Goal: Task Accomplishment & Management: Complete application form

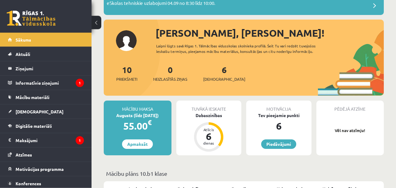
scroll to position [62, 0]
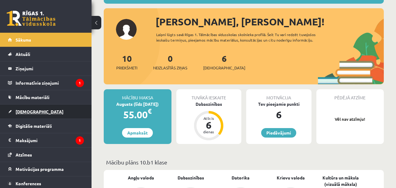
click at [53, 112] on link "[DEMOGRAPHIC_DATA]" at bounding box center [46, 111] width 76 height 14
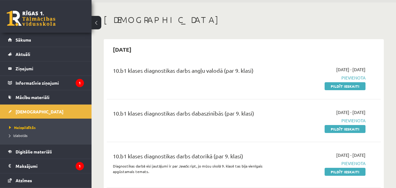
scroll to position [31, 0]
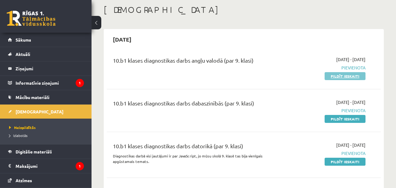
click at [345, 75] on link "Pildīt ieskaiti" at bounding box center [344, 76] width 41 height 8
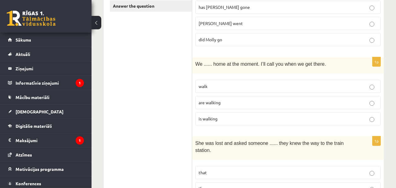
scroll to position [156, 0]
click at [282, 102] on p "are walking" at bounding box center [288, 102] width 179 height 6
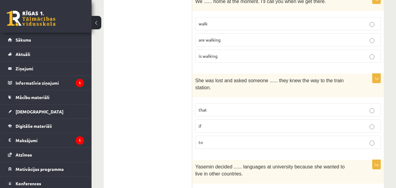
scroll to position [249, 0]
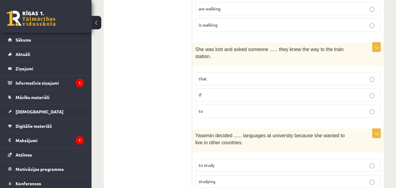
click at [243, 91] on p "if" at bounding box center [288, 94] width 179 height 6
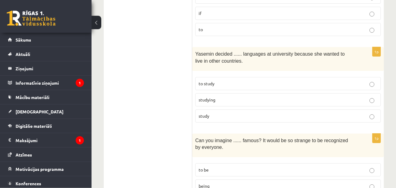
scroll to position [342, 0]
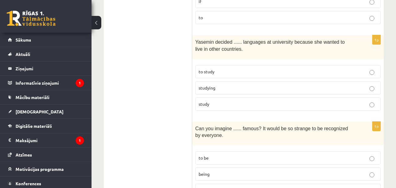
click at [254, 68] on p "to study" at bounding box center [288, 71] width 179 height 6
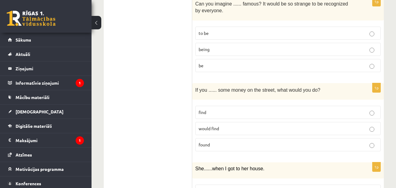
scroll to position [498, 0]
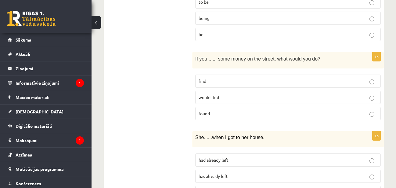
click at [234, 94] on p "would find" at bounding box center [288, 97] width 179 height 6
click at [245, 110] on p "found" at bounding box center [288, 113] width 179 height 6
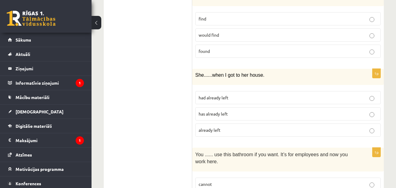
scroll to position [591, 0]
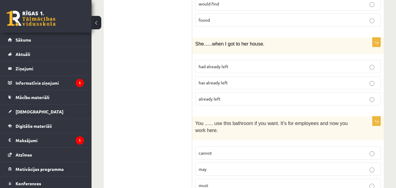
click at [234, 63] on p "had already left" at bounding box center [288, 66] width 179 height 6
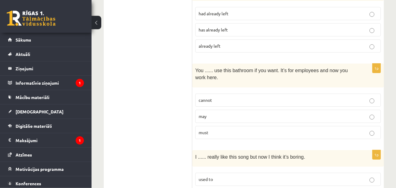
scroll to position [653, 0]
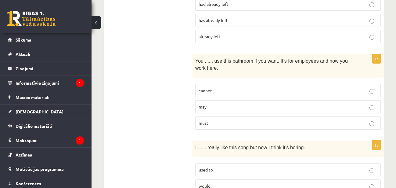
click at [213, 103] on p "may" at bounding box center [288, 106] width 179 height 6
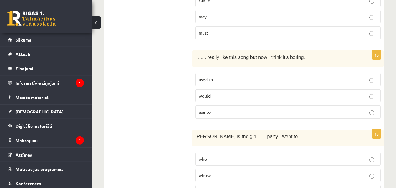
scroll to position [747, 0]
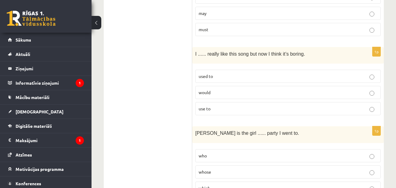
click at [220, 73] on p "used to" at bounding box center [288, 76] width 179 height 6
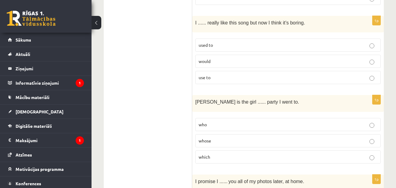
scroll to position [809, 0]
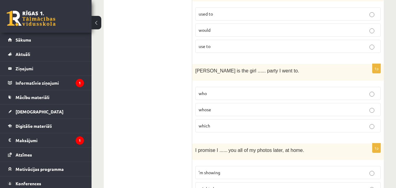
click at [206, 106] on span "whose" at bounding box center [205, 108] width 13 height 5
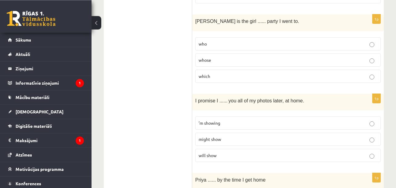
scroll to position [871, 0]
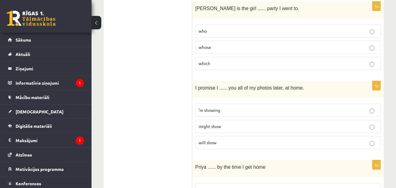
click at [210, 139] on span "will show" at bounding box center [208, 141] width 18 height 5
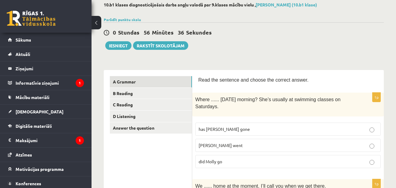
scroll to position [96, 0]
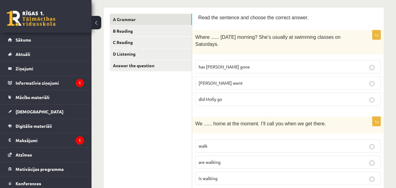
click at [223, 100] on p "did Molly go" at bounding box center [288, 99] width 179 height 6
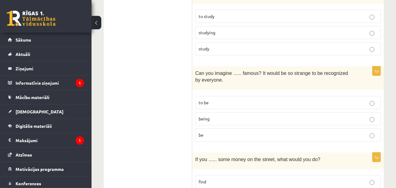
scroll to position [407, 0]
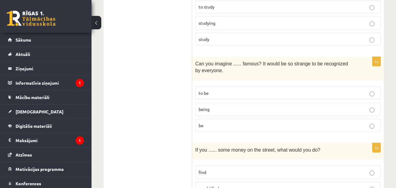
click at [268, 106] on p "being" at bounding box center [288, 109] width 179 height 6
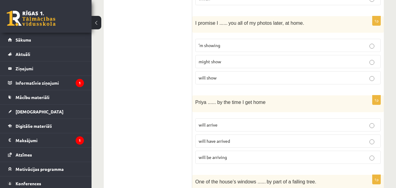
scroll to position [967, 0]
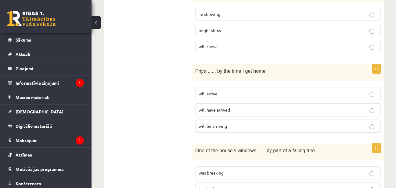
click at [254, 90] on p "will arrive" at bounding box center [288, 93] width 179 height 6
click at [250, 106] on p "will have arrived" at bounding box center [288, 109] width 179 height 6
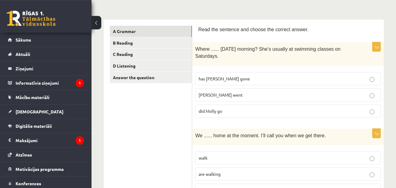
scroll to position [96, 0]
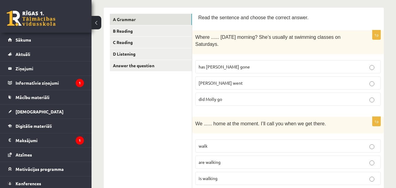
click at [250, 101] on p "did Molly go" at bounding box center [288, 99] width 179 height 6
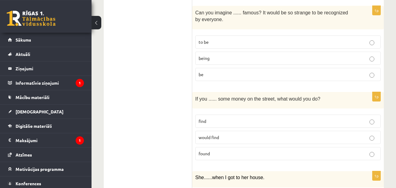
scroll to position [407, 0]
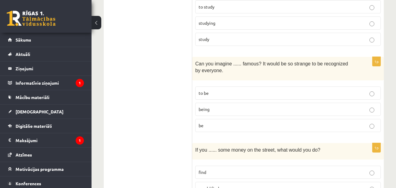
click at [278, 90] on p "to be" at bounding box center [288, 93] width 179 height 6
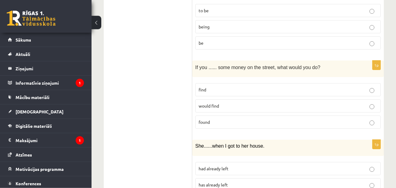
scroll to position [500, 0]
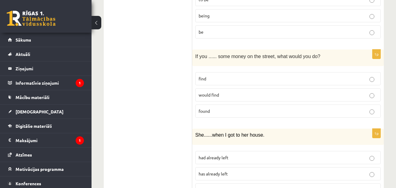
click at [251, 75] on p "find" at bounding box center [288, 78] width 179 height 6
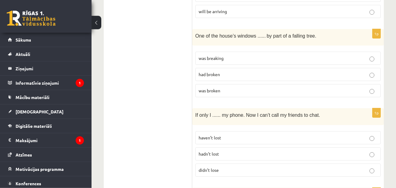
scroll to position [1084, 0]
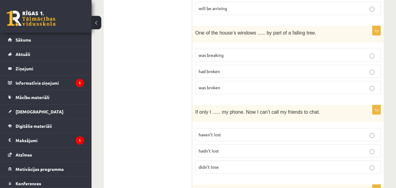
click at [240, 83] on label "was broken" at bounding box center [287, 87] width 185 height 13
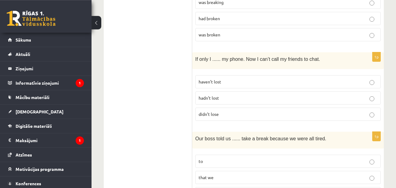
scroll to position [1146, 0]
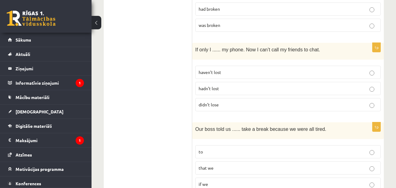
click at [237, 85] on p "hadn’t lost" at bounding box center [288, 88] width 179 height 6
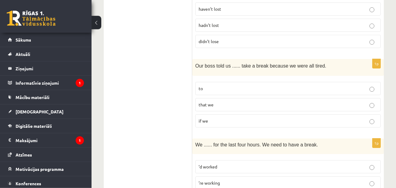
scroll to position [1177, 0]
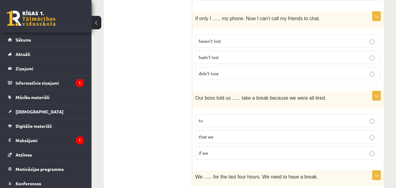
click at [233, 70] on p "didn’t lose" at bounding box center [288, 73] width 179 height 6
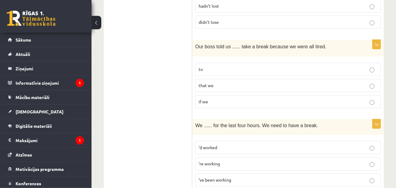
scroll to position [1240, 0]
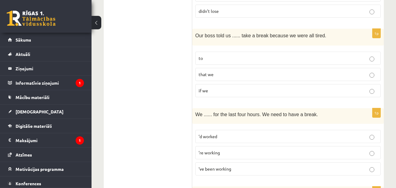
click at [227, 55] on p "to" at bounding box center [288, 58] width 179 height 6
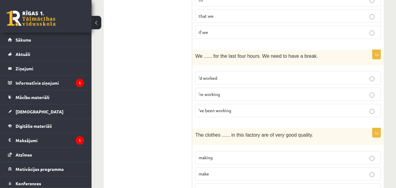
scroll to position [1302, 0]
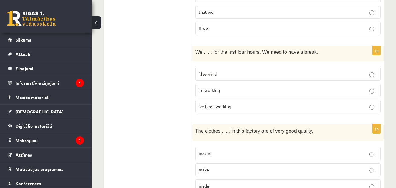
click at [220, 103] on span "’ve been working" at bounding box center [215, 105] width 33 height 5
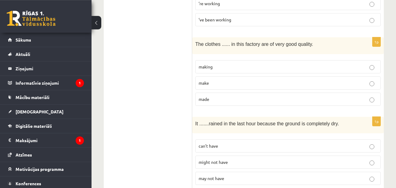
scroll to position [1395, 0]
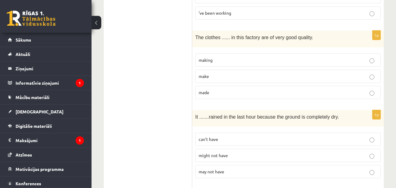
click at [231, 86] on label "made" at bounding box center [287, 92] width 185 height 13
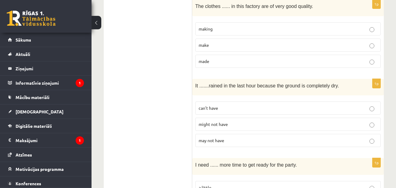
scroll to position [1457, 0]
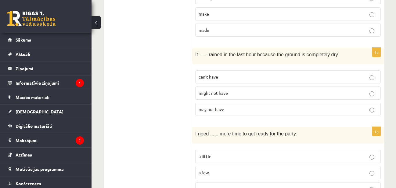
click at [227, 73] on p "can’t have" at bounding box center [288, 76] width 179 height 6
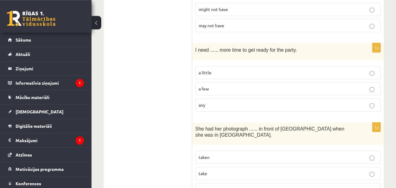
scroll to position [1551, 0]
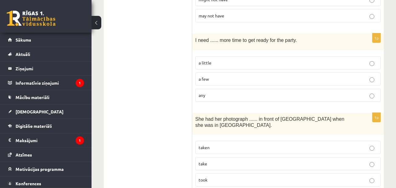
click at [227, 58] on label "a little" at bounding box center [287, 62] width 185 height 13
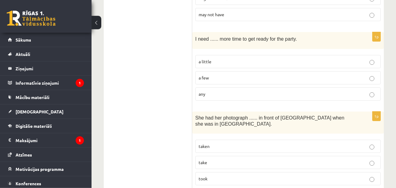
scroll to position [1558, 0]
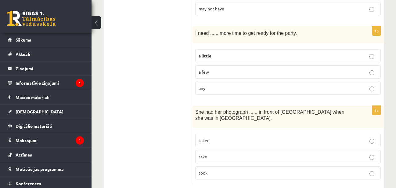
click at [228, 137] on p "taken" at bounding box center [288, 140] width 179 height 6
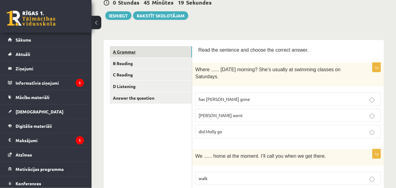
scroll to position [34, 0]
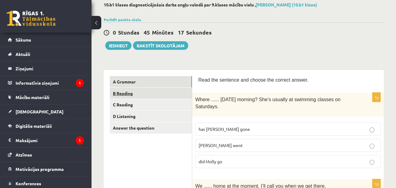
click at [130, 93] on link "B Reading" at bounding box center [151, 93] width 82 height 11
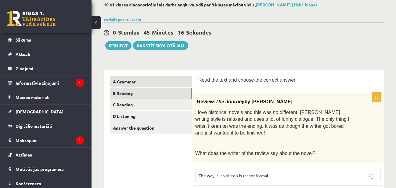
click at [134, 83] on link "A Grammar" at bounding box center [151, 81] width 82 height 11
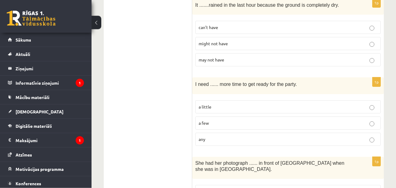
scroll to position [1558, 0]
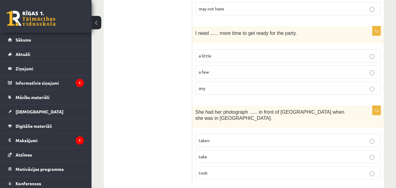
click at [242, 137] on p "taken" at bounding box center [288, 140] width 179 height 6
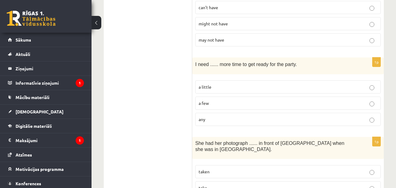
click at [230, 84] on p "a little" at bounding box center [288, 87] width 179 height 6
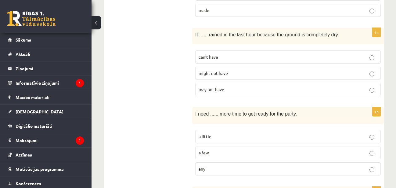
scroll to position [1464, 0]
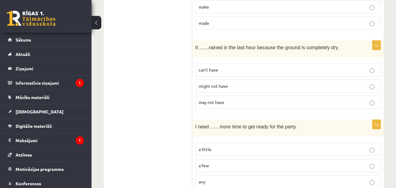
click at [218, 66] on p "can’t have" at bounding box center [288, 69] width 179 height 6
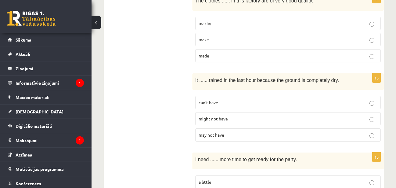
scroll to position [1402, 0]
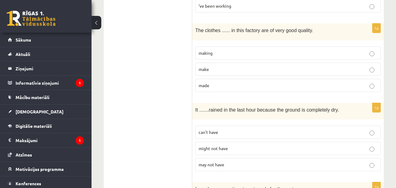
click at [227, 82] on p "made" at bounding box center [288, 85] width 179 height 6
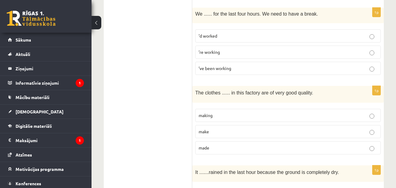
scroll to position [1309, 0]
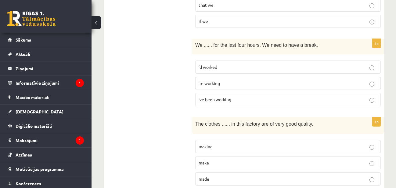
click at [218, 96] on span "’ve been working" at bounding box center [215, 98] width 33 height 5
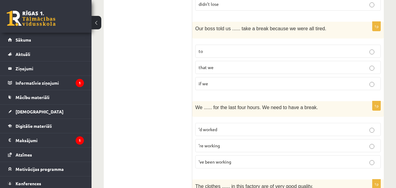
scroll to position [1216, 0]
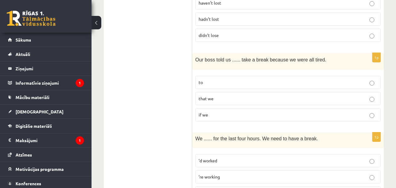
click at [238, 79] on p "to" at bounding box center [288, 82] width 179 height 6
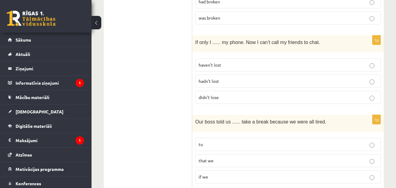
scroll to position [1153, 0]
click at [210, 78] on span "hadn’t lost" at bounding box center [209, 80] width 20 height 5
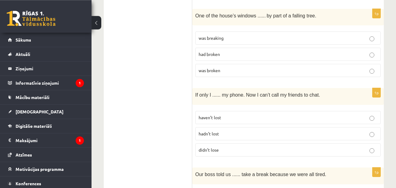
scroll to position [1091, 0]
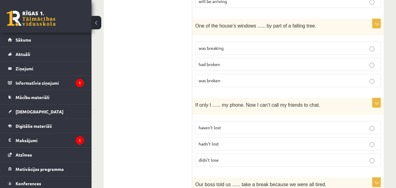
click at [225, 74] on label "was broken" at bounding box center [287, 80] width 185 height 13
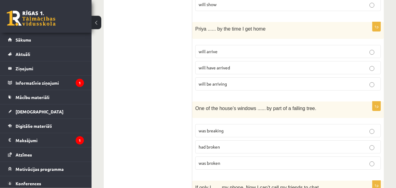
scroll to position [998, 0]
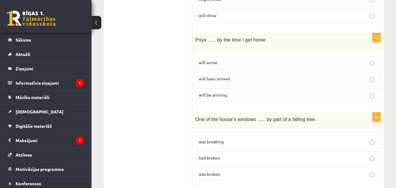
click at [220, 72] on label "will have arrived" at bounding box center [287, 78] width 185 height 13
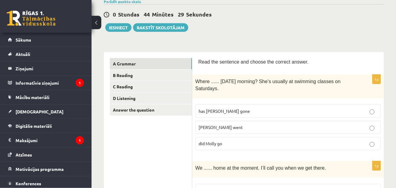
scroll to position [34, 0]
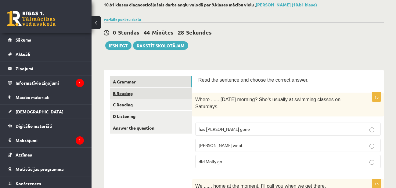
click at [149, 92] on link "B Reading" at bounding box center [151, 93] width 82 height 11
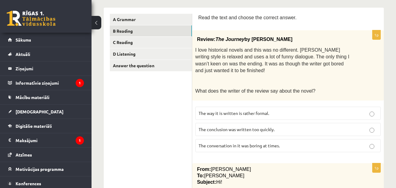
scroll to position [127, 0]
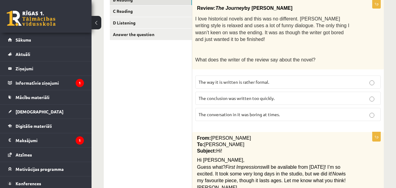
click at [280, 97] on p "The conclusion was written too quickly." at bounding box center [288, 98] width 179 height 6
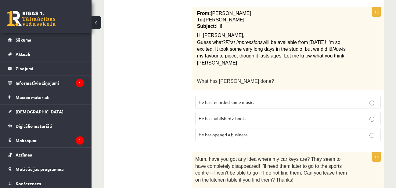
scroll to position [282, 0]
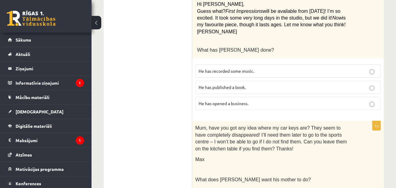
click at [249, 69] on span "He has recorded some music." at bounding box center [227, 70] width 56 height 5
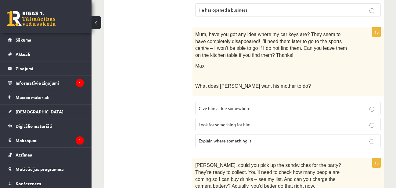
scroll to position [407, 0]
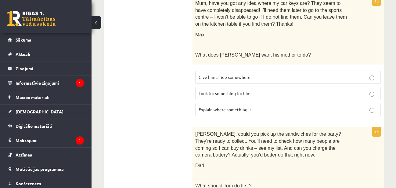
click at [259, 94] on p "Look for something for him" at bounding box center [288, 93] width 179 height 6
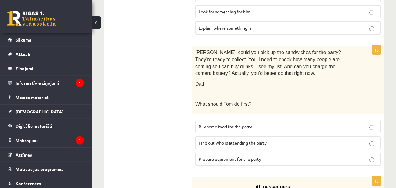
scroll to position [500, 0]
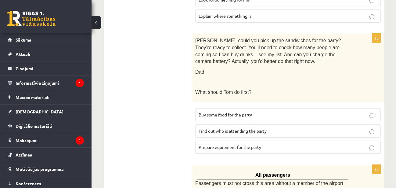
click at [260, 144] on span "Prepare equipment for the party" at bounding box center [230, 146] width 63 height 5
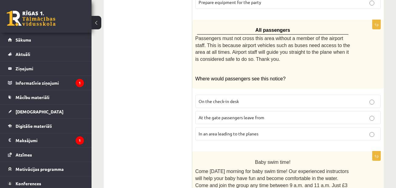
scroll to position [656, 0]
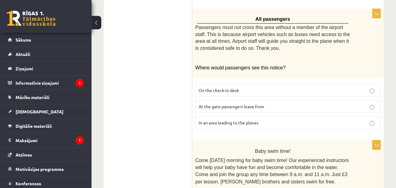
click at [280, 103] on p "At the gate passengers leave from" at bounding box center [288, 106] width 179 height 6
click at [254, 87] on p "On the check-in desk" at bounding box center [288, 90] width 179 height 6
click at [251, 103] on span "At the gate passengers leave from" at bounding box center [232, 105] width 66 height 5
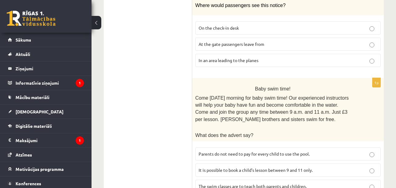
scroll to position [741, 0]
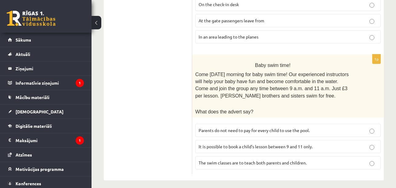
click at [288, 127] on span "Parents do not need to pay for every child to use the pool." at bounding box center [254, 129] width 111 height 5
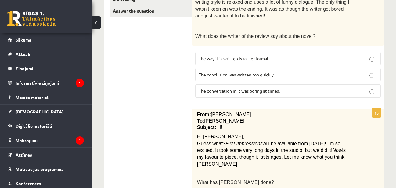
scroll to position [26, 0]
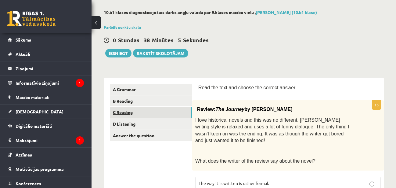
click at [166, 111] on link "C Reading" at bounding box center [151, 111] width 82 height 11
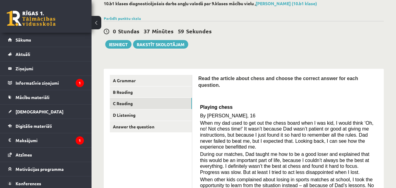
scroll to position [66, 0]
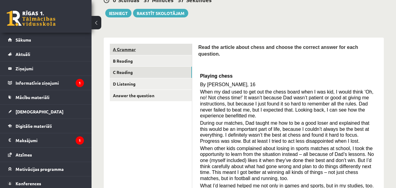
click at [153, 50] on link "A Grammar" at bounding box center [151, 49] width 82 height 11
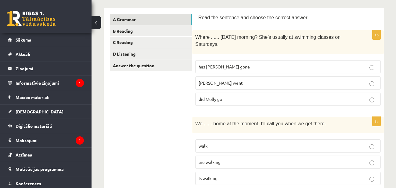
scroll to position [0, 0]
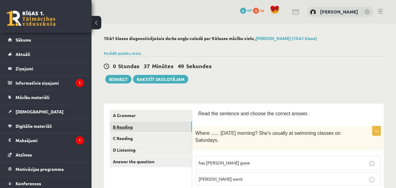
click at [156, 124] on link "B Reading" at bounding box center [151, 126] width 82 height 11
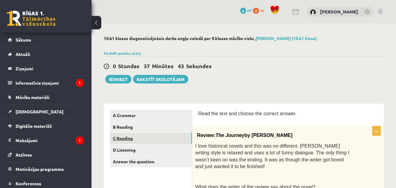
click at [156, 138] on link "C Reading" at bounding box center [151, 137] width 82 height 11
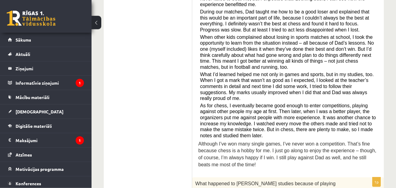
scroll to position [187, 0]
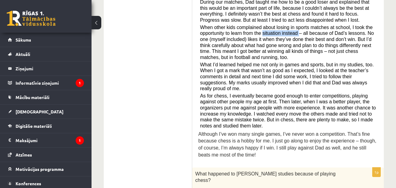
drag, startPoint x: 260, startPoint y: 20, endPoint x: 295, endPoint y: 20, distance: 35.4
click at [295, 25] on span "When other kids complained about losing in sports matches at school, I took the…" at bounding box center [287, 42] width 174 height 35
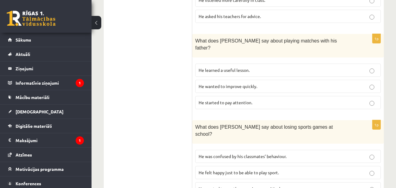
scroll to position [435, 0]
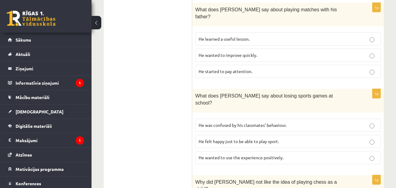
click at [298, 154] on p "He wanted to use the experience positively." at bounding box center [288, 157] width 179 height 6
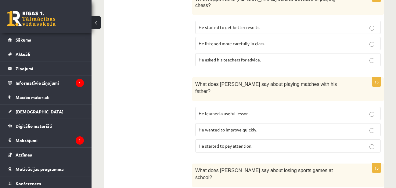
scroll to position [373, 0]
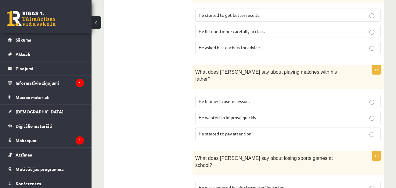
click at [279, 98] on p "He learned a useful lesson." at bounding box center [288, 101] width 179 height 6
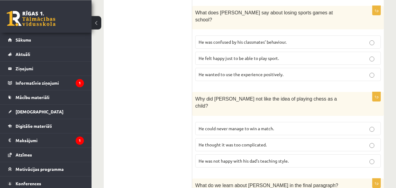
scroll to position [529, 0]
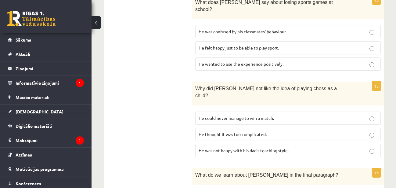
click at [279, 131] on p "He thought it was too complicated." at bounding box center [288, 134] width 179 height 6
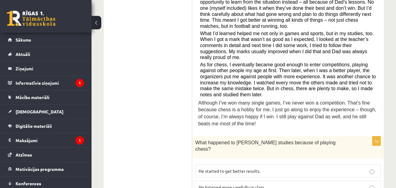
scroll to position [249, 0]
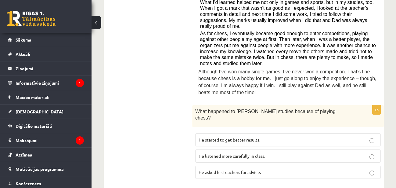
click at [287, 152] on p "He listened more carefully in class." at bounding box center [288, 155] width 179 height 6
click at [293, 133] on label "He started to get better results." at bounding box center [287, 139] width 185 height 13
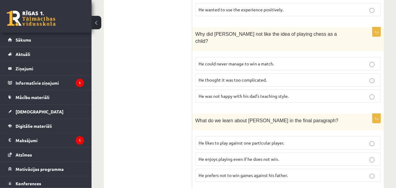
scroll to position [591, 0]
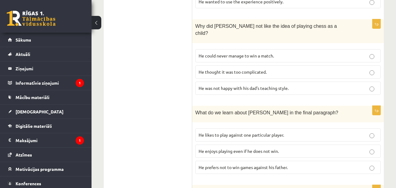
click at [280, 148] on p "He enjoys playing even if he does not win." at bounding box center [288, 151] width 179 height 6
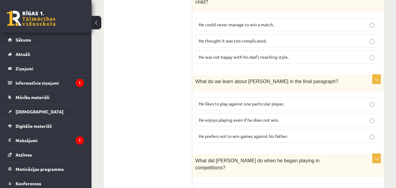
scroll to position [626, 0]
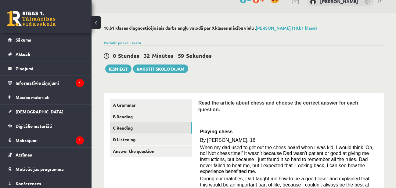
scroll to position [4, 0]
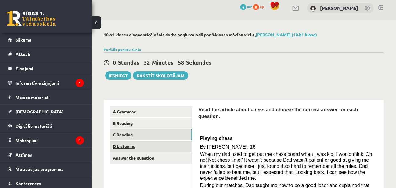
click at [163, 148] on link "D Listening" at bounding box center [151, 145] width 82 height 11
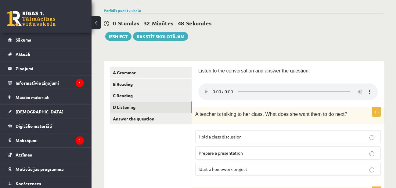
scroll to position [62, 0]
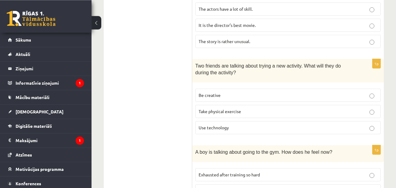
scroll to position [334, 0]
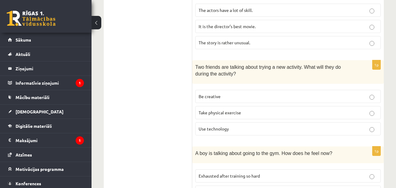
click at [236, 98] on label "Be creative" at bounding box center [287, 96] width 185 height 13
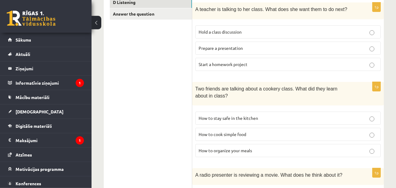
scroll to position [148, 0]
click at [268, 114] on p "How to stay safe in the kitchen" at bounding box center [288, 117] width 179 height 6
click at [255, 147] on p "How to organize your meals" at bounding box center [288, 150] width 179 height 6
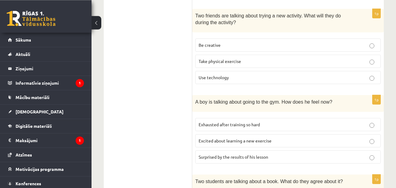
scroll to position [396, 0]
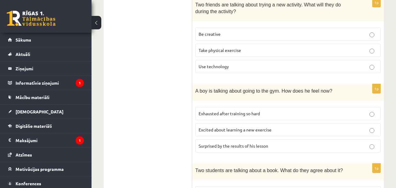
click at [248, 143] on span "Surprised by the results of his lesson" at bounding box center [234, 145] width 70 height 5
click at [255, 128] on p "Excited about learning a new exercise" at bounding box center [288, 129] width 179 height 6
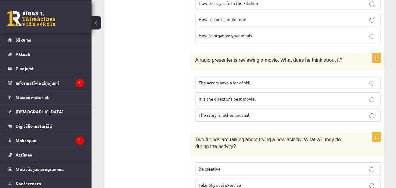
scroll to position [272, 0]
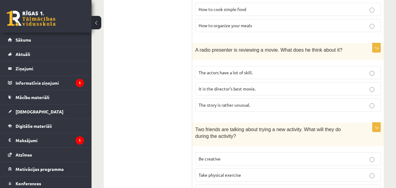
click at [243, 70] on span "The actors have a lot of skill." at bounding box center [226, 72] width 54 height 5
click at [245, 70] on span "The actors have a lot of skill." at bounding box center [226, 72] width 54 height 5
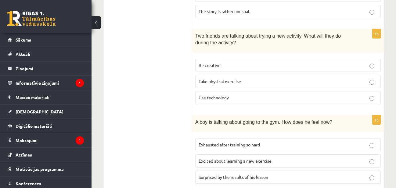
scroll to position [459, 0]
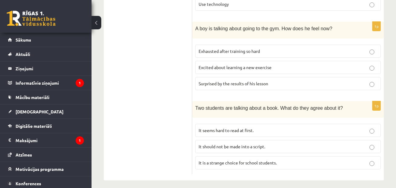
click at [264, 127] on p "It seems hard to read at first." at bounding box center [288, 130] width 179 height 6
click at [265, 159] on span "It is a strange choice for school students." at bounding box center [238, 161] width 78 height 5
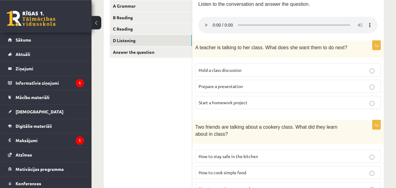
scroll to position [116, 0]
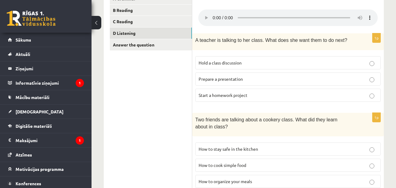
click at [310, 56] on label "Hold a class discussion" at bounding box center [287, 62] width 185 height 13
click at [278, 76] on p "Prepare a presentation" at bounding box center [288, 79] width 179 height 6
click at [165, 46] on link "Answer the question" at bounding box center [151, 44] width 82 height 11
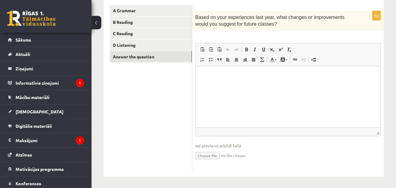
scroll to position [73, 0]
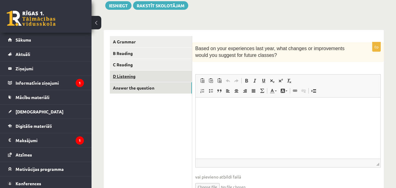
click at [178, 75] on link "D Listening" at bounding box center [151, 75] width 82 height 11
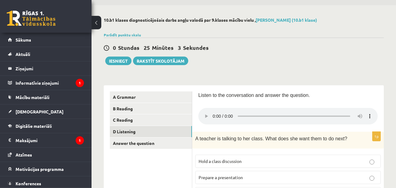
scroll to position [31, 0]
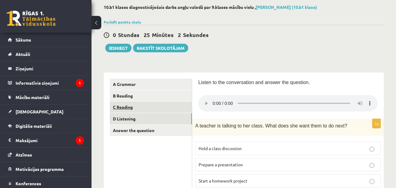
click at [162, 106] on link "C Reading" at bounding box center [151, 106] width 82 height 11
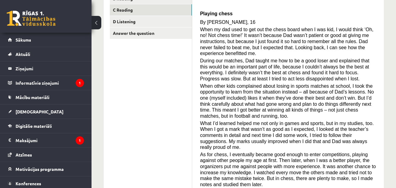
scroll to position [0, 0]
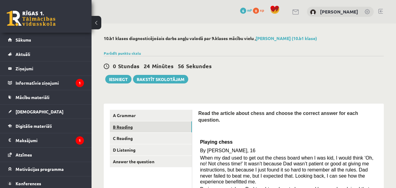
click at [156, 129] on link "B Reading" at bounding box center [151, 126] width 82 height 11
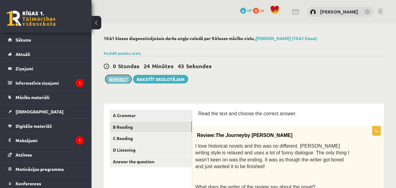
click at [114, 77] on button "Iesniegt" at bounding box center [118, 79] width 26 height 9
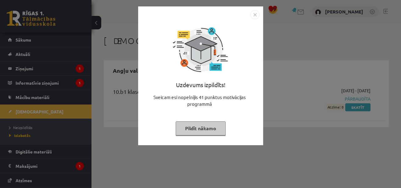
click at [255, 16] on img "Close" at bounding box center [254, 14] width 9 height 9
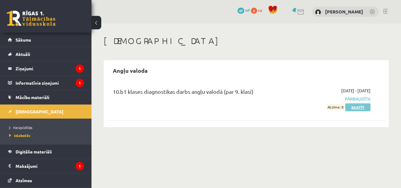
click at [354, 107] on link "Skatīt" at bounding box center [357, 107] width 25 height 8
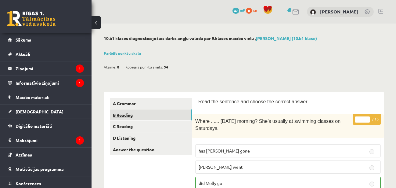
click at [164, 116] on link "B Reading" at bounding box center [151, 114] width 82 height 11
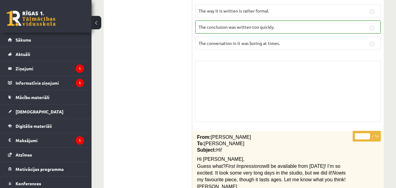
scroll to position [30, 0]
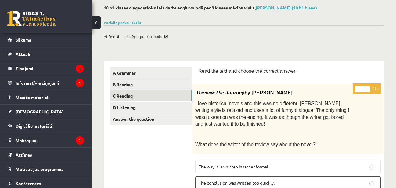
click at [161, 96] on link "C Reading" at bounding box center [151, 95] width 82 height 11
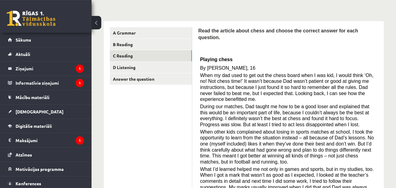
scroll to position [0, 0]
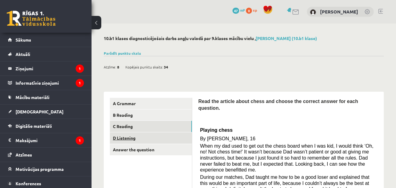
click at [173, 138] on link "D Listening" at bounding box center [151, 137] width 82 height 11
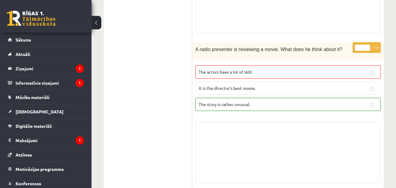
scroll to position [245, 0]
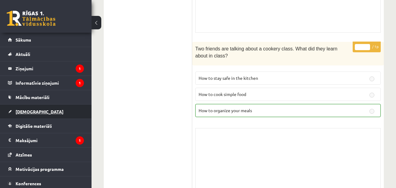
click at [32, 111] on span "[DEMOGRAPHIC_DATA]" at bounding box center [40, 111] width 48 height 5
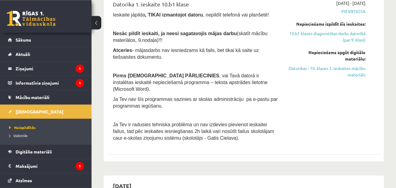
scroll to position [435, 0]
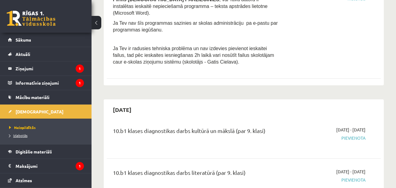
click at [20, 136] on span "Izlabotās" at bounding box center [18, 135] width 18 height 5
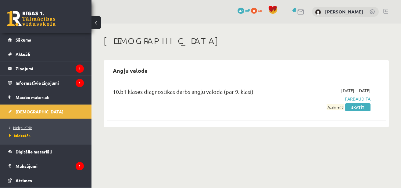
click at [27, 126] on span "Neizpildītās" at bounding box center [20, 127] width 23 height 5
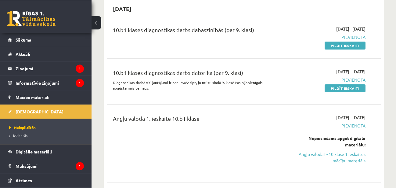
scroll to position [62, 0]
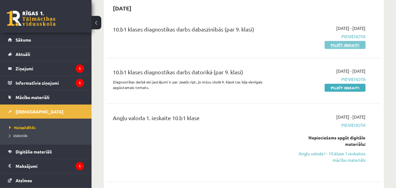
click at [334, 46] on link "Pildīt ieskaiti" at bounding box center [344, 45] width 41 height 8
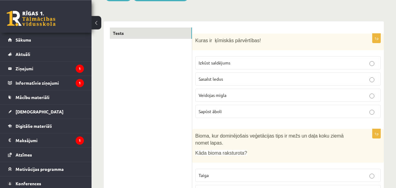
scroll to position [93, 0]
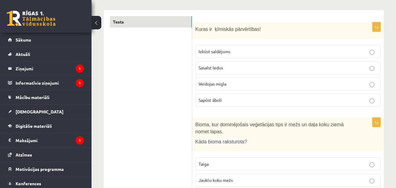
click at [309, 51] on p "Izkūst saldējums" at bounding box center [288, 51] width 179 height 6
click at [304, 68] on p "Sasalst ledus" at bounding box center [288, 67] width 179 height 6
click at [306, 58] on label "Izkūst saldējums" at bounding box center [287, 51] width 185 height 13
click at [294, 84] on p "Veidojas migla" at bounding box center [288, 84] width 179 height 6
drag, startPoint x: 284, startPoint y: 102, endPoint x: 284, endPoint y: 91, distance: 10.7
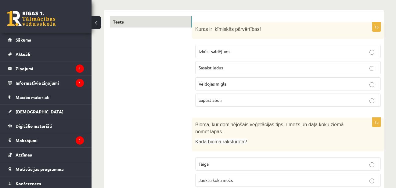
click at [284, 102] on p "Sapūst āboli" at bounding box center [288, 100] width 179 height 6
click at [282, 69] on p "Sasalst ledus" at bounding box center [288, 67] width 179 height 6
click at [282, 52] on p "Izkūst saldējums" at bounding box center [288, 51] width 179 height 6
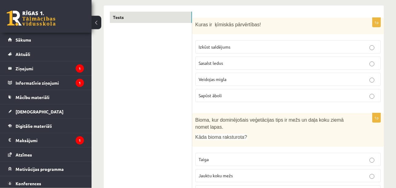
scroll to position [60, 0]
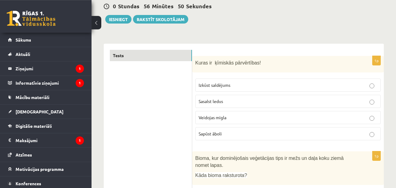
click at [324, 135] on p "Sapūst āboli" at bounding box center [288, 133] width 179 height 6
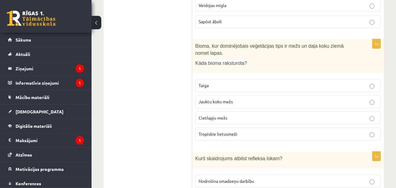
scroll to position [184, 0]
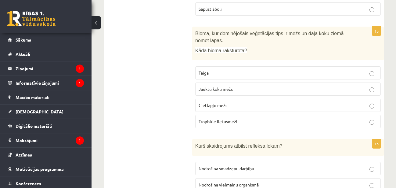
click at [262, 104] on p "Cietlapju mežs" at bounding box center [288, 105] width 179 height 6
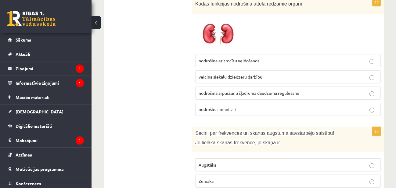
scroll to position [2981, 0]
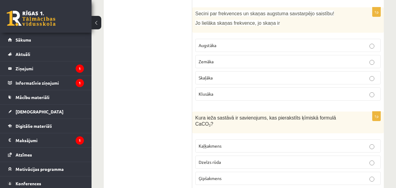
click at [256, 142] on p "Kaļķakmens" at bounding box center [288, 145] width 179 height 6
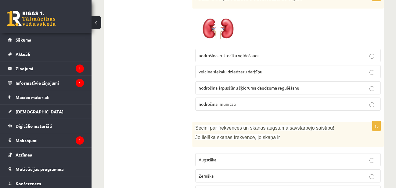
scroll to position [2889, 0]
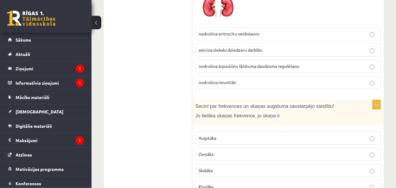
click at [283, 134] on p "Augstāka" at bounding box center [288, 137] width 179 height 6
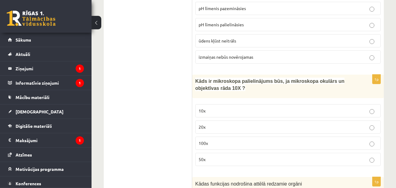
scroll to position [2671, 0]
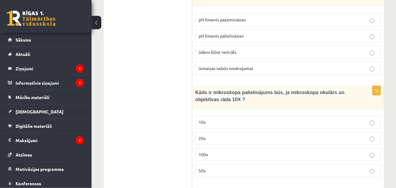
click at [219, 119] on p "10x" at bounding box center [288, 122] width 179 height 6
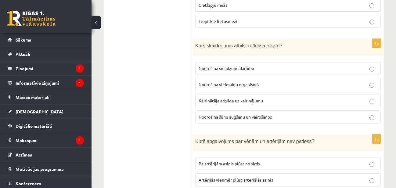
scroll to position [294, 0]
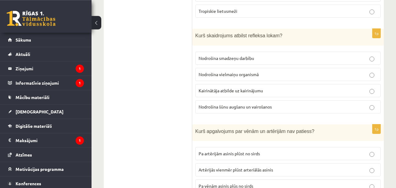
click at [250, 91] on span "Kairinātāja atbilde uz kairinājumu" at bounding box center [231, 90] width 64 height 5
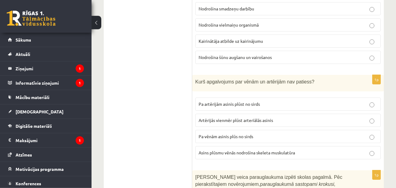
scroll to position [357, 0]
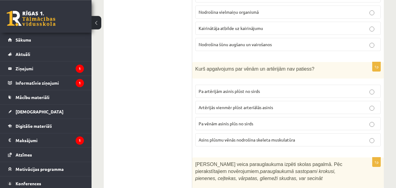
click at [278, 110] on p "Artērijās vienmēr plūst arteriālās asinis" at bounding box center [288, 107] width 179 height 6
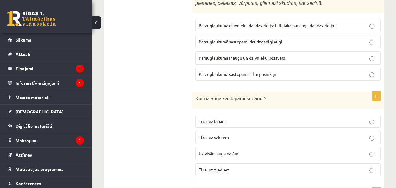
scroll to position [543, 0]
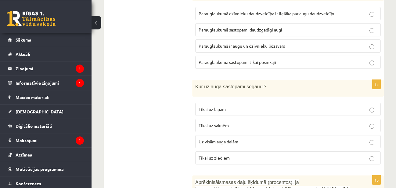
click at [265, 141] on p "Uz visām auga daļām" at bounding box center [288, 141] width 179 height 6
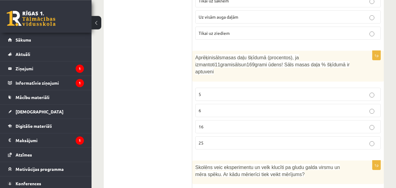
scroll to position [636, 0]
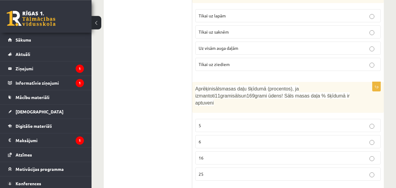
click at [296, 138] on p "6" at bounding box center [288, 141] width 179 height 6
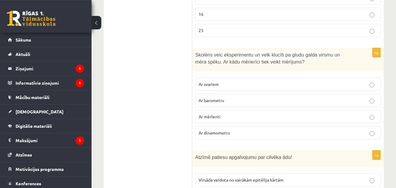
scroll to position [792, 0]
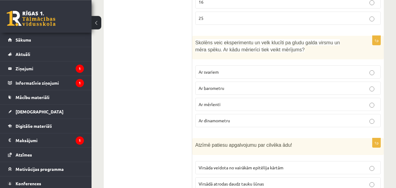
click at [284, 117] on p "Ar dinamometru" at bounding box center [288, 120] width 179 height 6
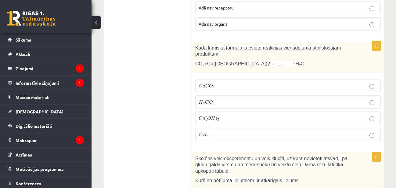
scroll to position [974, 0]
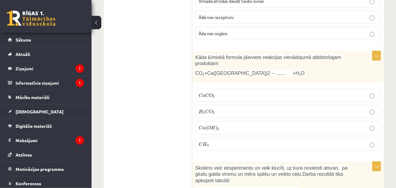
click at [267, 92] on p "C a C O 3 C a C O 3" at bounding box center [288, 95] width 179 height 6
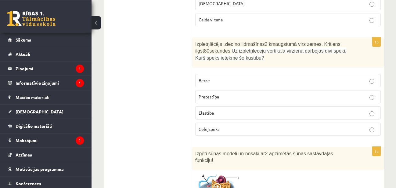
scroll to position [1285, 0]
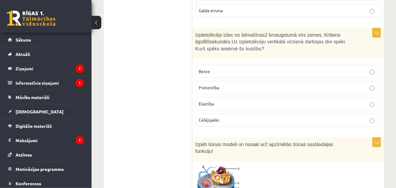
click at [274, 84] on p "Pretestība" at bounding box center [288, 87] width 179 height 6
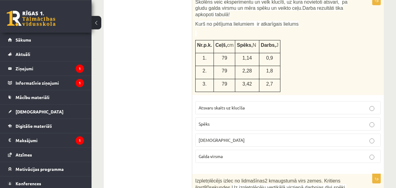
scroll to position [1130, 0]
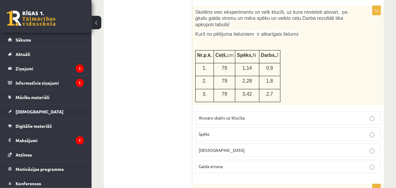
click at [228, 146] on label "Attālums" at bounding box center [287, 149] width 185 height 13
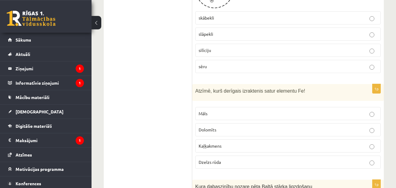
scroll to position [1721, 0]
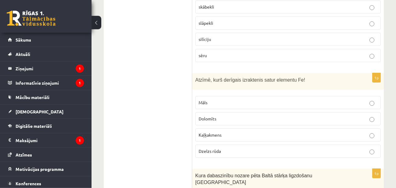
click at [241, 148] on p "Dzelzs rūda" at bounding box center [288, 151] width 179 height 6
click at [232, 52] on p "sēru" at bounding box center [288, 55] width 179 height 6
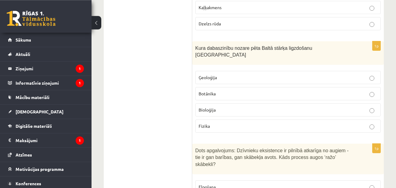
scroll to position [1845, 0]
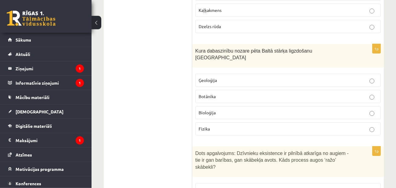
click at [252, 109] on p "Bioloģija" at bounding box center [288, 112] width 179 height 6
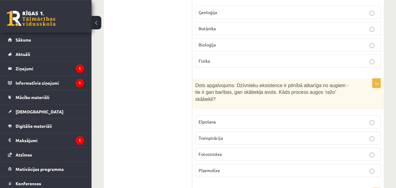
scroll to position [1923, 0]
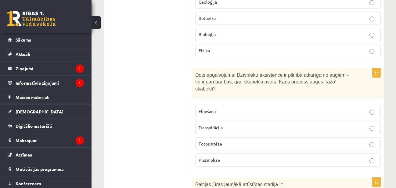
click at [242, 140] on p "Fotosintēze" at bounding box center [288, 143] width 179 height 6
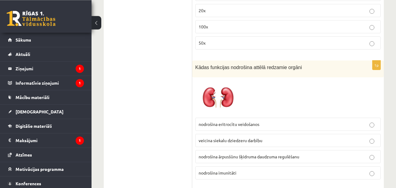
scroll to position [2807, 0]
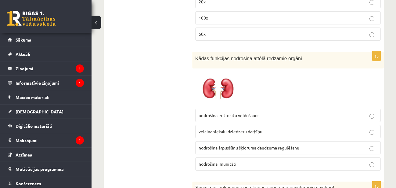
click at [243, 112] on span "nodrošina eritrocītu veidošanos" at bounding box center [229, 114] width 61 height 5
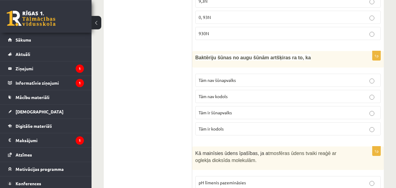
scroll to position [2496, 0]
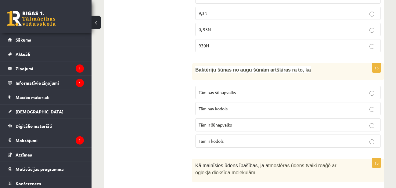
click at [231, 105] on p "Tām nav kodols" at bounding box center [288, 108] width 179 height 6
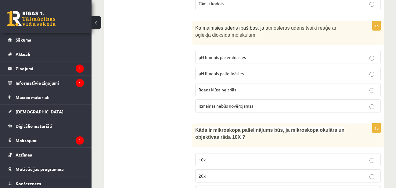
scroll to position [2652, 0]
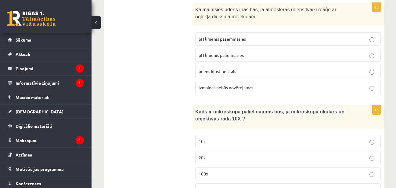
click at [245, 167] on label "100x" at bounding box center [287, 173] width 185 height 13
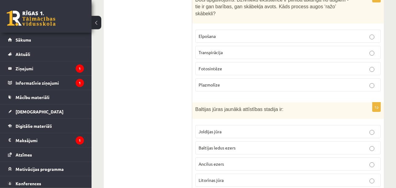
scroll to position [2030, 0]
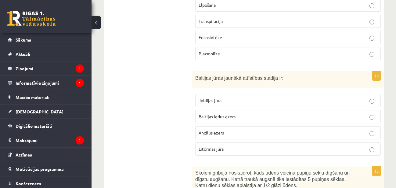
click at [253, 113] on p "Baltijas ledus ezers" at bounding box center [288, 116] width 179 height 6
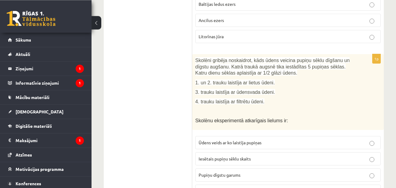
scroll to position [2154, 0]
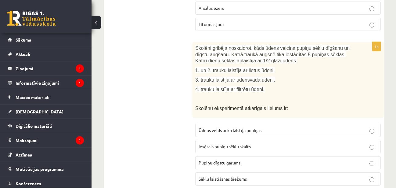
click at [251, 143] on p "Iesētais pupiņu sēklu skaits" at bounding box center [288, 146] width 179 height 6
click at [258, 175] on p "Sēklu laistīšanas biežums" at bounding box center [288, 178] width 179 height 6
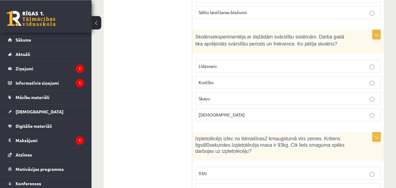
scroll to position [2310, 0]
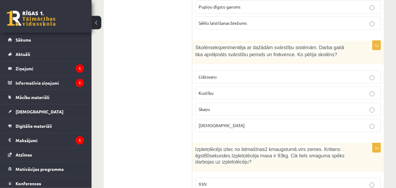
click at [248, 90] on p "Kustību" at bounding box center [288, 93] width 179 height 6
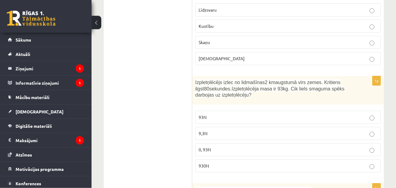
scroll to position [2403, 0]
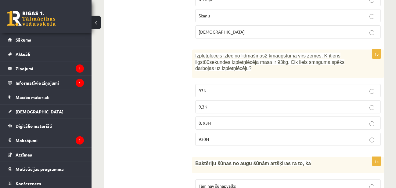
click at [256, 87] on p "93N" at bounding box center [288, 90] width 179 height 6
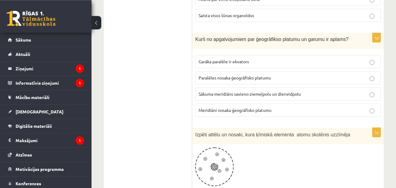
scroll to position [1532, 0]
click at [236, 59] on p "Garāka paralēle ir ekvators" at bounding box center [288, 62] width 179 height 6
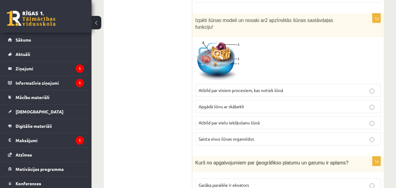
scroll to position [1407, 0]
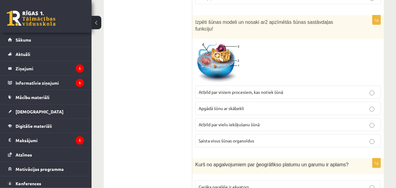
click at [253, 138] on span "Saista visus šūnas organoīdus" at bounding box center [227, 140] width 56 height 5
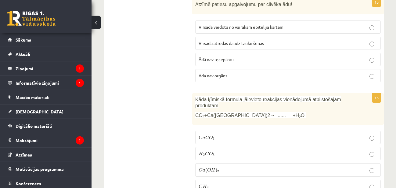
scroll to position [879, 0]
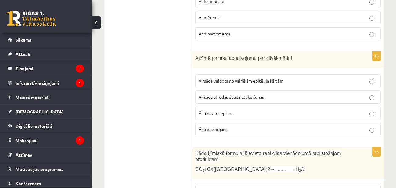
click at [231, 77] on p "Virsāda veidota no vairākām epitēlija kārtām" at bounding box center [288, 80] width 179 height 6
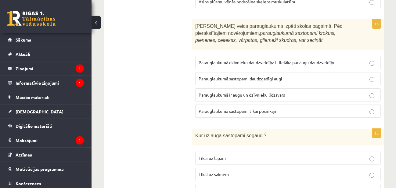
scroll to position [505, 0]
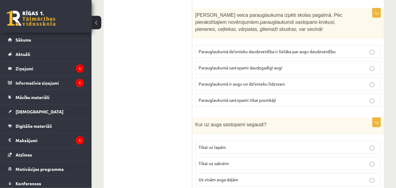
click at [244, 84] on span "Parauglaukumā ir augu un dzīvnieku līdzsvars" at bounding box center [242, 83] width 86 height 5
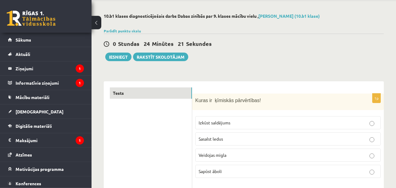
scroll to position [8, 0]
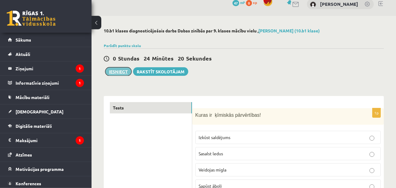
click at [125, 71] on button "Iesniegt" at bounding box center [118, 71] width 26 height 9
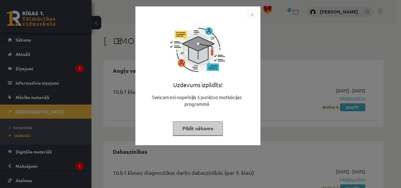
click at [252, 15] on img "Close" at bounding box center [252, 14] width 9 height 9
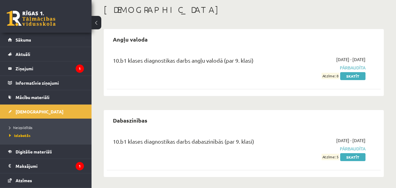
scroll to position [32, 0]
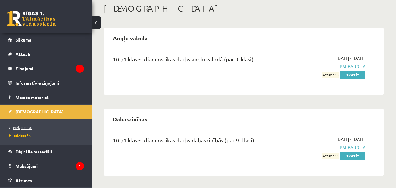
click at [33, 127] on link "Neizpildītās" at bounding box center [47, 126] width 76 height 5
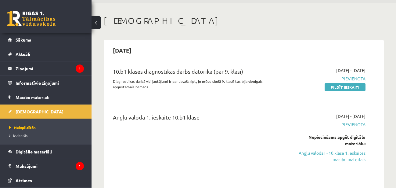
scroll to position [32, 0]
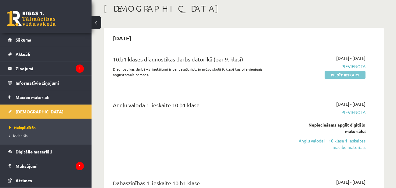
click at [338, 76] on link "Pildīt ieskaiti" at bounding box center [344, 75] width 41 height 8
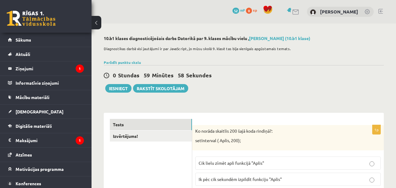
scroll to position [31, 0]
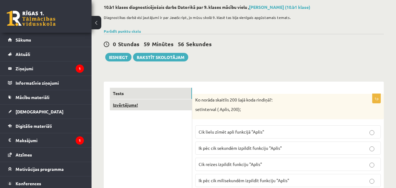
click at [152, 105] on link "Izvērtējums!" at bounding box center [151, 104] width 82 height 11
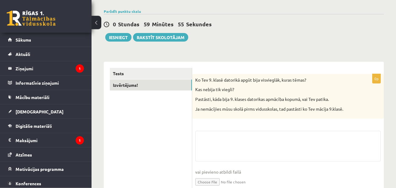
scroll to position [62, 0]
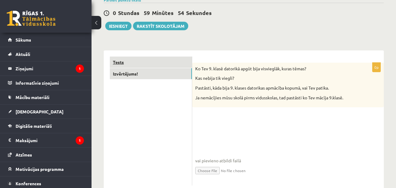
click at [154, 63] on link "Tests" at bounding box center [151, 61] width 82 height 11
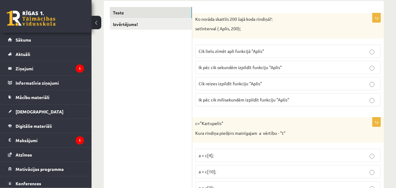
scroll to position [124, 0]
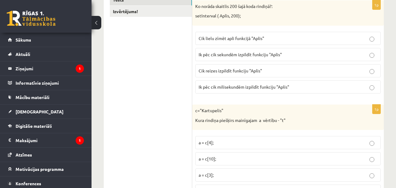
click at [241, 56] on span "Ik pēc cik sekundēm izpildīt funkciju "Aplis"" at bounding box center [240, 54] width 83 height 5
click at [243, 87] on span "Ik pēc cik milisekundēm izpildīt funkciju "Aplis"" at bounding box center [244, 86] width 91 height 5
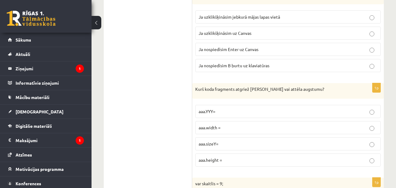
scroll to position [778, 0]
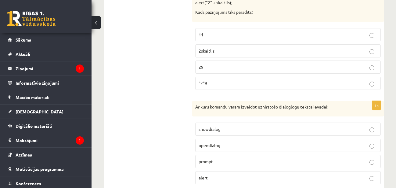
drag, startPoint x: 396, startPoint y: 52, endPoint x: 401, endPoint y: 97, distance: 44.8
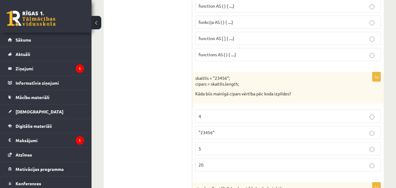
scroll to position [3134, 0]
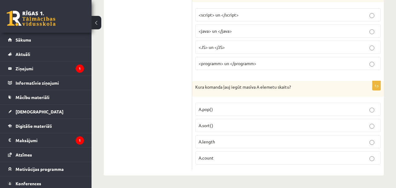
click at [229, 158] on p "A.count" at bounding box center [288, 157] width 179 height 6
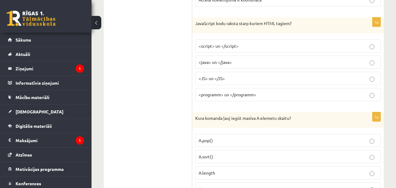
scroll to position [3071, 0]
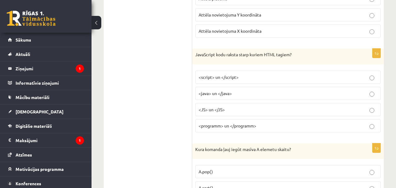
click at [276, 81] on label "<script> un </script>" at bounding box center [287, 76] width 185 height 13
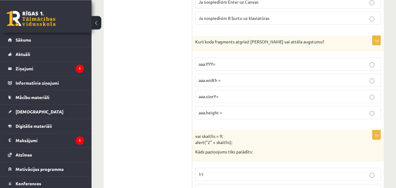
scroll to position [653, 0]
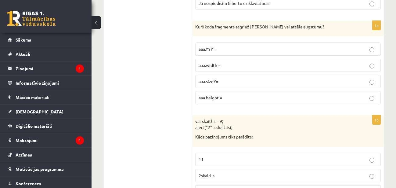
click at [266, 99] on p "aaa.height =" at bounding box center [288, 97] width 179 height 6
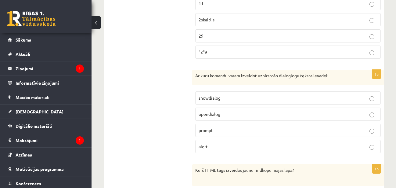
scroll to position [840, 0]
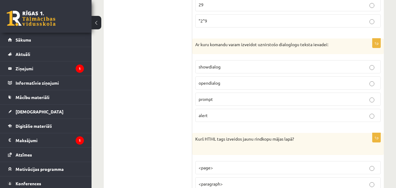
click at [229, 63] on label "showdialog" at bounding box center [287, 66] width 185 height 13
click at [228, 83] on p "opendialog" at bounding box center [288, 83] width 179 height 6
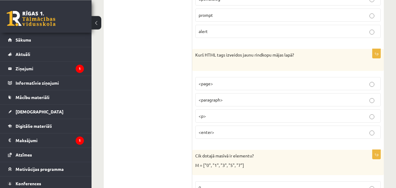
scroll to position [933, 0]
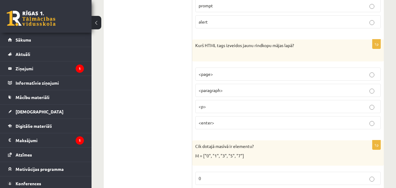
click at [270, 111] on label "<p>" at bounding box center [287, 106] width 185 height 13
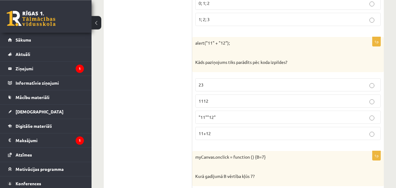
scroll to position [415, 0]
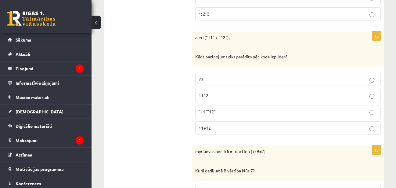
drag, startPoint x: 241, startPoint y: 96, endPoint x: 242, endPoint y: 93, distance: 3.8
click at [241, 96] on p "1112" at bounding box center [288, 95] width 179 height 6
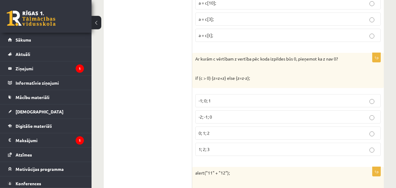
scroll to position [291, 0]
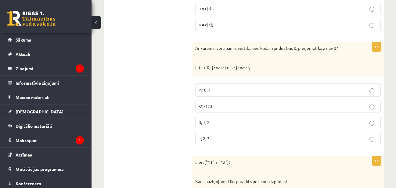
click at [240, 88] on p "-1; 0; 1" at bounding box center [288, 90] width 179 height 6
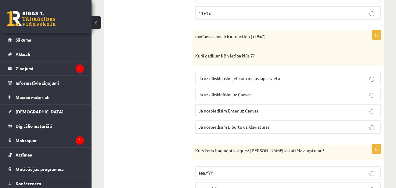
scroll to position [539, 0]
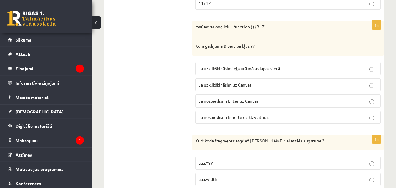
click at [255, 87] on p "Ja uzklikšķināsim uz Canvas" at bounding box center [288, 84] width 179 height 6
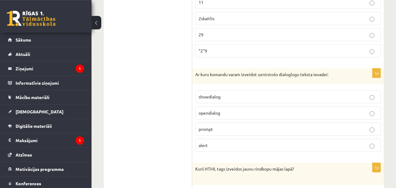
scroll to position [819, 0]
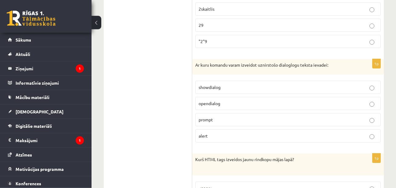
click at [290, 90] on p "showdialog" at bounding box center [288, 87] width 179 height 6
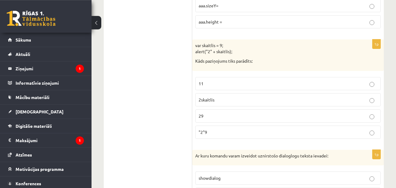
scroll to position [726, 0]
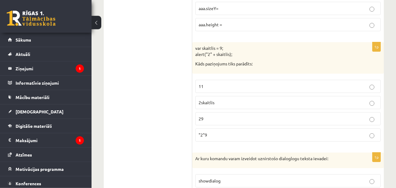
click at [233, 135] on p ""2"9" at bounding box center [288, 134] width 179 height 6
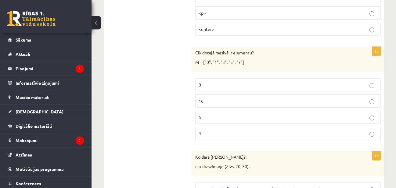
scroll to position [1037, 0]
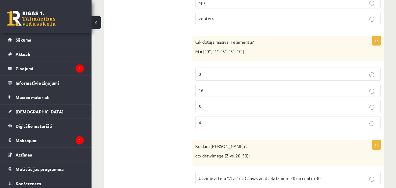
click at [242, 103] on label "5" at bounding box center [287, 106] width 185 height 13
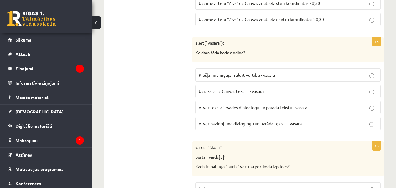
scroll to position [1255, 0]
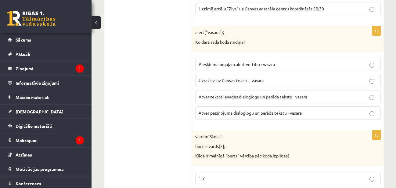
click at [248, 115] on span "Atver paziņojuma dialoglogu un parāda tekstu - vasara" at bounding box center [250, 112] width 103 height 5
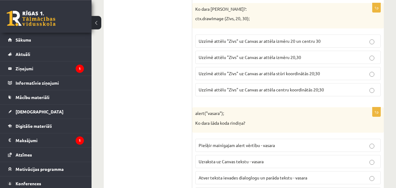
scroll to position [1162, 0]
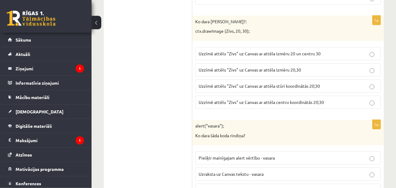
click at [217, 104] on span "Uzzīmē attēlu "Zivs" uz Canvas ar attēla centru koordinātās 20;30" at bounding box center [261, 101] width 125 height 5
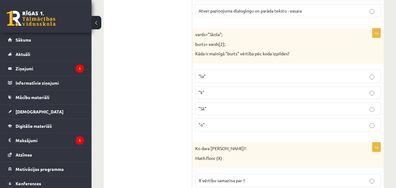
scroll to position [1360, 0]
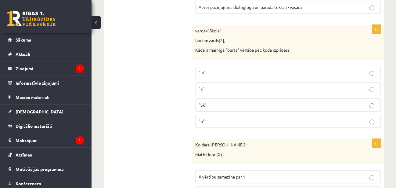
click at [254, 121] on p ""o"" at bounding box center [288, 121] width 179 height 6
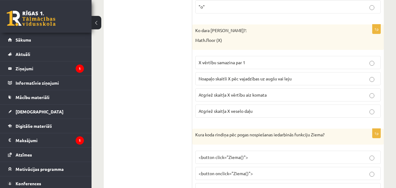
scroll to position [1485, 0]
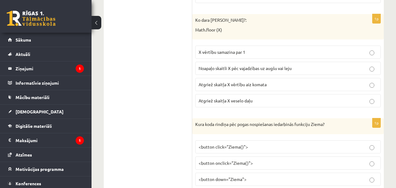
click at [222, 69] on span "Noapaļo skaitli X pēc vajadzības uz augšu vai leju" at bounding box center [245, 67] width 93 height 5
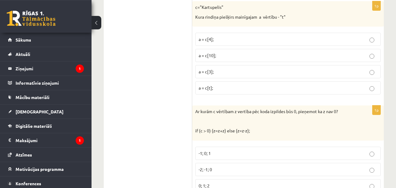
scroll to position [233, 0]
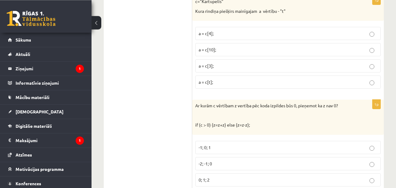
click at [217, 36] on p "a = c[4];" at bounding box center [288, 33] width 179 height 6
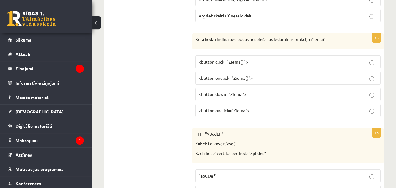
scroll to position [1581, 0]
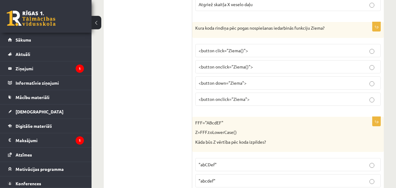
click at [241, 70] on p "<button onclick="Ziema()">" at bounding box center [288, 66] width 179 height 6
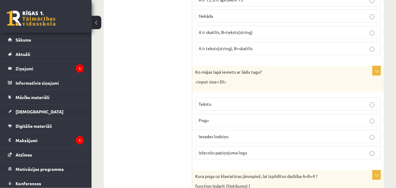
scroll to position [2000, 0]
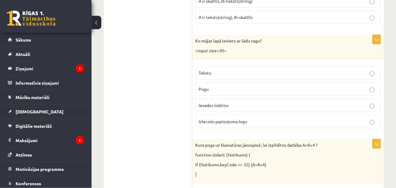
click at [231, 104] on p "Ievades lodziņu" at bounding box center [288, 105] width 179 height 6
click at [255, 88] on p "Pogu" at bounding box center [288, 89] width 179 height 6
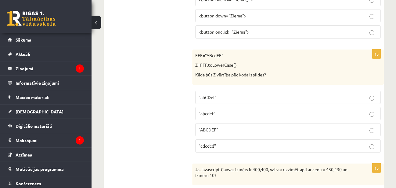
scroll to position [1658, 0]
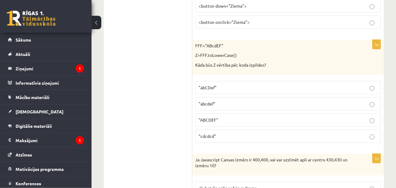
click at [217, 102] on p ""abcdef"" at bounding box center [288, 103] width 179 height 6
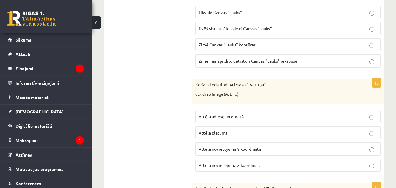
scroll to position [2875, 0]
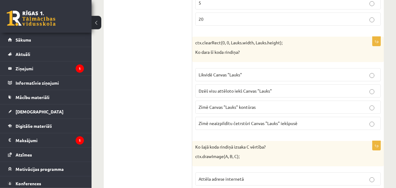
click at [250, 91] on span "Dzēš visu attēloto iekš Canvas "Lauks"" at bounding box center [235, 90] width 73 height 5
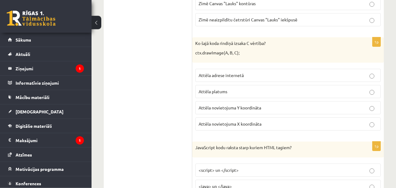
scroll to position [2978, 0]
click at [237, 91] on p "Attēla platums" at bounding box center [288, 92] width 179 height 6
click at [251, 109] on span "Attēla novietojuma Y koordināta" at bounding box center [230, 107] width 63 height 5
click at [250, 120] on label "Attēla novietojuma X koordināta" at bounding box center [287, 124] width 185 height 13
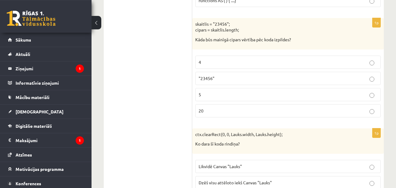
scroll to position [2760, 0]
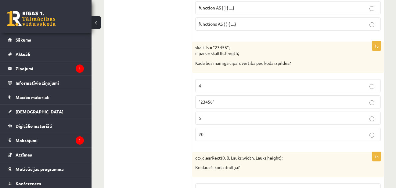
click at [222, 102] on p ""23456"" at bounding box center [288, 102] width 179 height 6
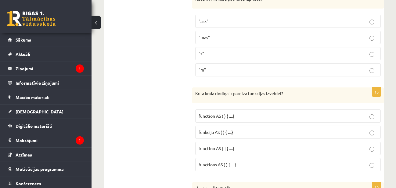
scroll to position [2636, 0]
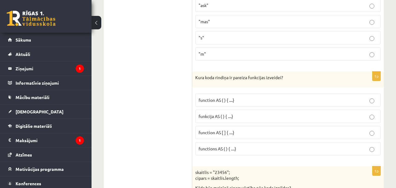
click at [245, 116] on p "funkcija AS ( ) { ....}" at bounding box center [288, 116] width 179 height 6
click at [265, 151] on p "functions AS ( ) { ....}" at bounding box center [288, 148] width 179 height 6
click at [254, 100] on p "function AS ( ) { ....}" at bounding box center [288, 100] width 179 height 6
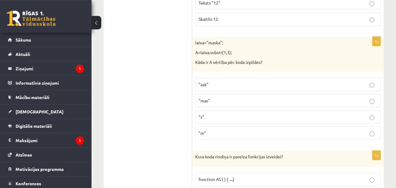
scroll to position [2543, 0]
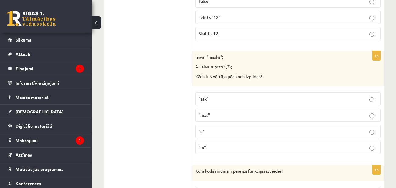
click at [247, 101] on p ""ask"" at bounding box center [288, 98] width 179 height 6
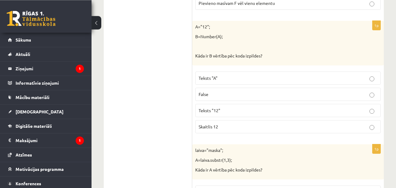
scroll to position [2449, 0]
click at [212, 125] on span "Skaitlis 12" at bounding box center [209, 126] width 20 height 5
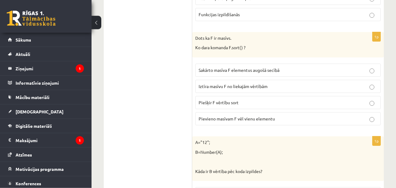
scroll to position [2325, 0]
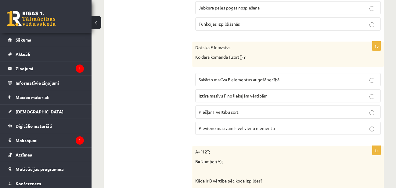
click at [262, 112] on p "Piešķir F vērtību sort" at bounding box center [288, 112] width 179 height 6
click at [274, 96] on p "Iztīra masīvu F no liekajām vērtībām" at bounding box center [288, 95] width 179 height 6
click at [241, 82] on span "Sakārto masīva F elementus augošā secībā" at bounding box center [239, 79] width 81 height 5
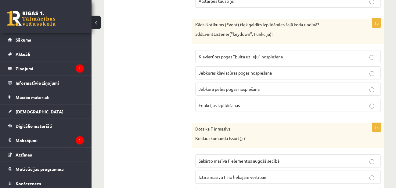
scroll to position [2231, 0]
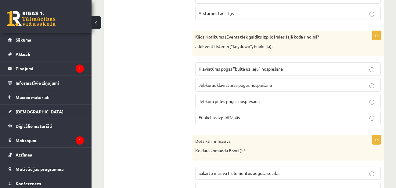
click at [270, 68] on span "Klaviatūras pogas "bulta uz leju" nospiešana" at bounding box center [241, 68] width 84 height 5
click at [272, 86] on span "Jebkuras klaviatūras pogas nospiešana" at bounding box center [235, 84] width 73 height 5
click at [269, 70] on span "Klaviatūras pogas "bulta uz leju" nospiešana" at bounding box center [241, 68] width 84 height 5
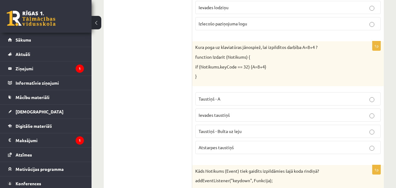
scroll to position [2107, 0]
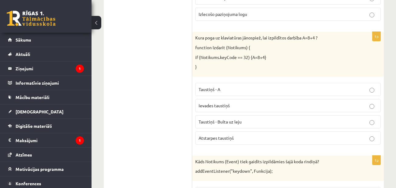
click at [234, 106] on p "Ievades taustiņš" at bounding box center [288, 105] width 179 height 6
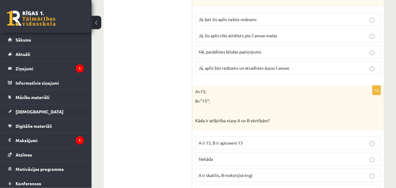
scroll to position [1796, 0]
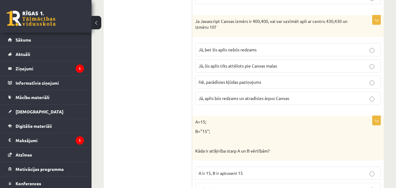
click at [247, 95] on p "Jā, aplis būs redzams un atradīsies ārpus Canvas" at bounding box center [288, 98] width 179 height 6
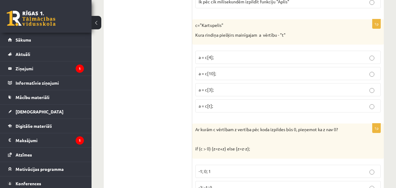
scroll to position [0, 0]
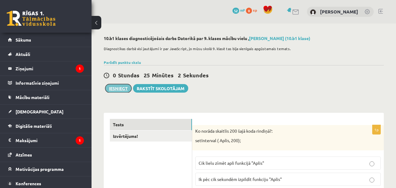
click at [123, 87] on button "Iesniegt" at bounding box center [118, 88] width 26 height 9
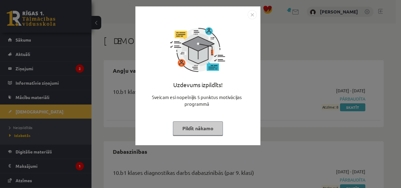
click at [254, 15] on img "Close" at bounding box center [252, 14] width 9 height 9
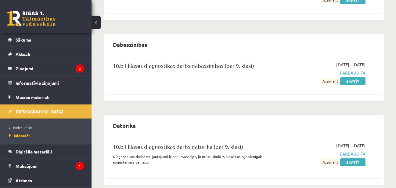
scroll to position [116, 0]
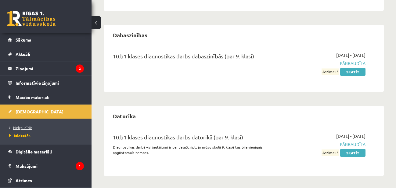
click at [30, 126] on span "Neizpildītās" at bounding box center [20, 127] width 23 height 5
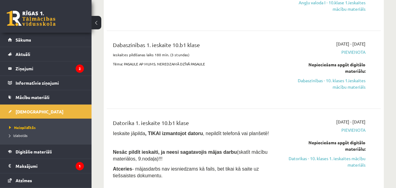
scroll to position [62, 0]
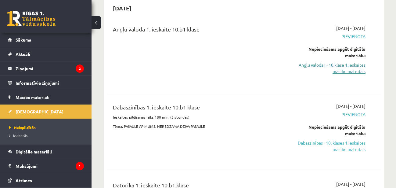
click at [357, 71] on link "Angļu valoda I - 10.klase 1.ieskaites mācību materiāls" at bounding box center [326, 68] width 78 height 13
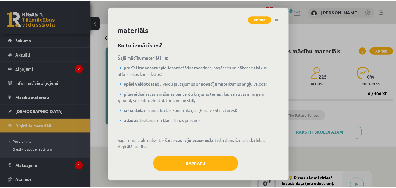
scroll to position [15, 0]
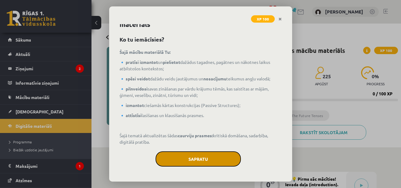
click at [217, 159] on button "Sapratu" at bounding box center [198, 158] width 85 height 15
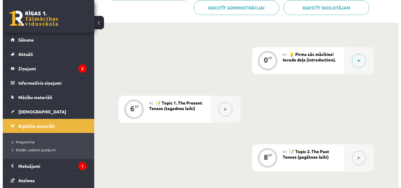
scroll to position [156, 0]
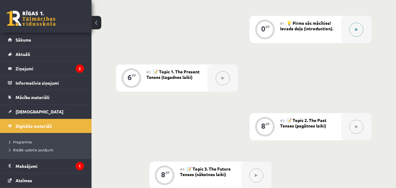
click at [356, 29] on icon at bounding box center [356, 30] width 3 height 4
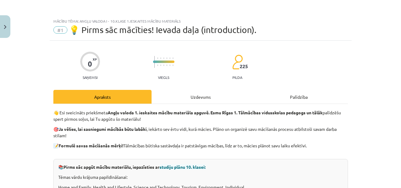
click at [182, 95] on div "Uzdevums" at bounding box center [201, 97] width 98 height 14
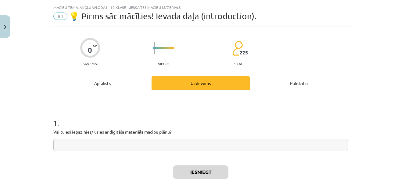
scroll to position [15, 0]
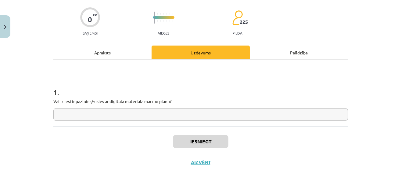
click at [112, 52] on div "Apraksts" at bounding box center [102, 52] width 98 height 14
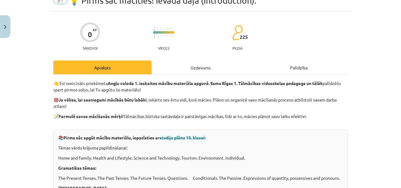
scroll to position [0, 0]
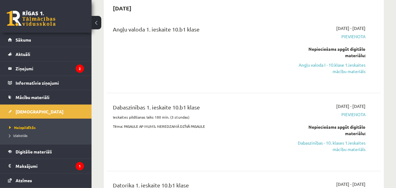
scroll to position [62, 0]
click at [29, 113] on span "[DEMOGRAPHIC_DATA]" at bounding box center [40, 111] width 48 height 5
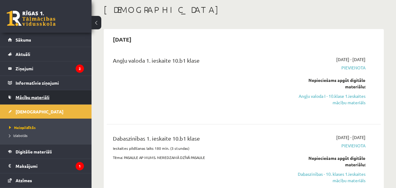
scroll to position [24, 0]
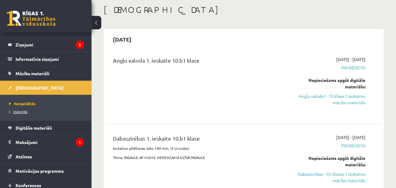
click at [25, 111] on span "Izlabotās" at bounding box center [18, 111] width 18 height 5
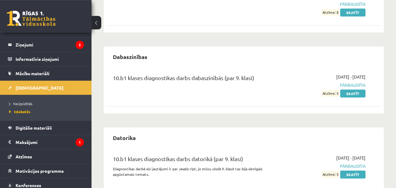
scroll to position [116, 0]
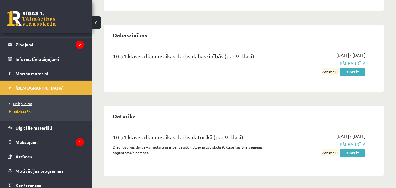
click at [18, 104] on span "Neizpildītās" at bounding box center [20, 103] width 23 height 5
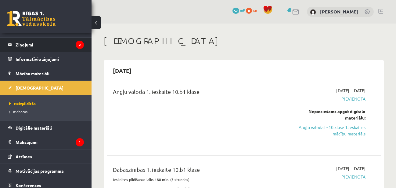
click at [31, 48] on legend "Ziņojumi 2" at bounding box center [50, 45] width 68 height 14
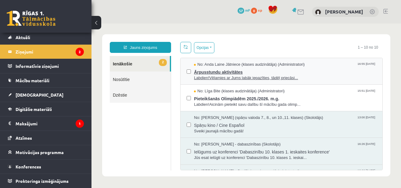
click at [319, 72] on span "Ārpusstundu aktivitātes" at bounding box center [285, 71] width 182 height 8
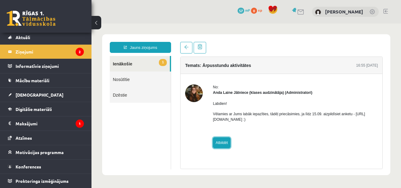
click at [215, 141] on link "Atbildēt" at bounding box center [222, 142] width 18 height 11
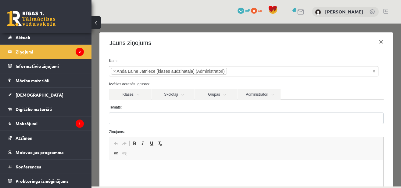
type input "**********"
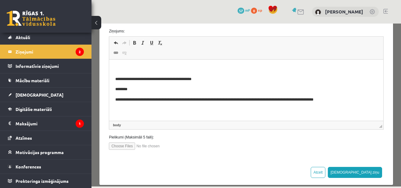
scroll to position [107, 0]
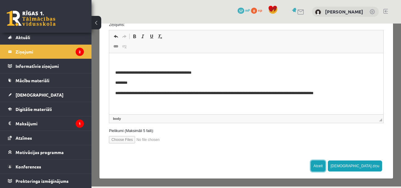
click at [325, 161] on button "Atcelt" at bounding box center [318, 165] width 15 height 11
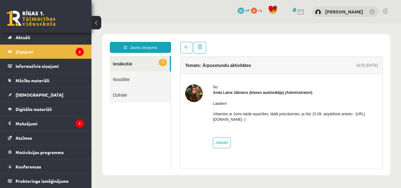
click at [310, 100] on div "Labdien! Vēlamies ar Jums labāk iepazīties, tādēļ priecāsimies, ja līdz 15.09. …" at bounding box center [295, 113] width 165 height 37
click at [222, 75] on div "No: [PERSON_NAME] Jātniece (klases audzinātāja) (Administratori) Labdien! Vēlam…" at bounding box center [282, 116] width 202 height 84
click at [228, 117] on p "Vēlamies ar Jums labāk iepazīties, tādēļ priecāsimies, ja līdz 15.09. aizpildīs…" at bounding box center [295, 116] width 165 height 11
click at [242, 116] on p "Vēlamies ar Jums labāk iepazīties, tādēļ priecāsimies, ja līdz 15.09. aizpildīs…" at bounding box center [295, 116] width 165 height 11
click at [119, 78] on link "Nosūtītie" at bounding box center [140, 79] width 61 height 16
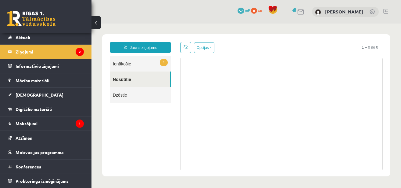
scroll to position [0, 0]
click at [120, 65] on link "1 Ienākošie" at bounding box center [140, 64] width 61 height 16
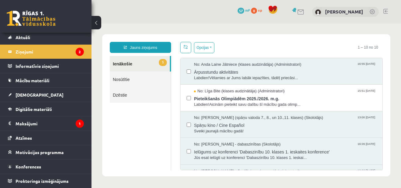
click at [384, 11] on link at bounding box center [385, 11] width 5 height 5
